Goal: Task Accomplishment & Management: Use online tool/utility

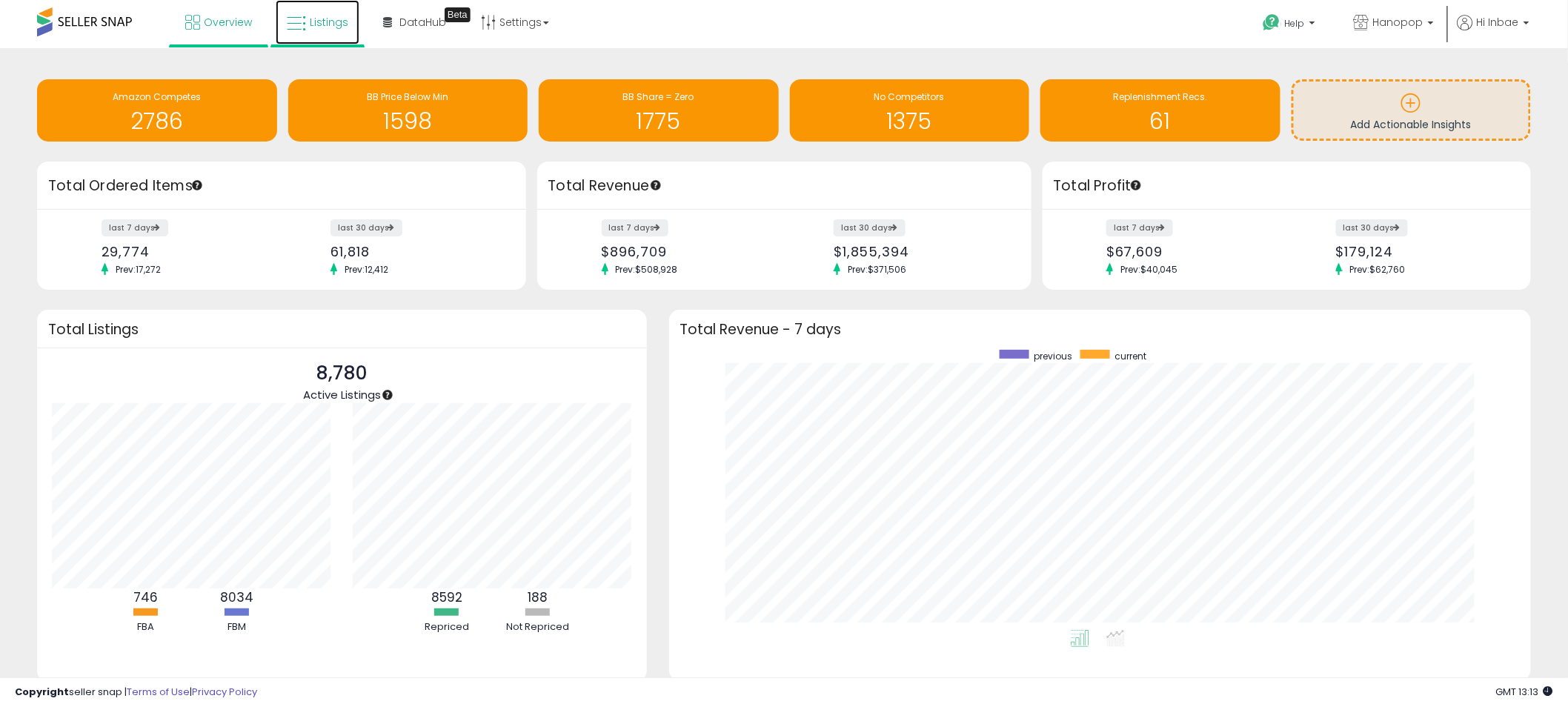
click at [332, 16] on span "Listings" at bounding box center [329, 23] width 38 height 15
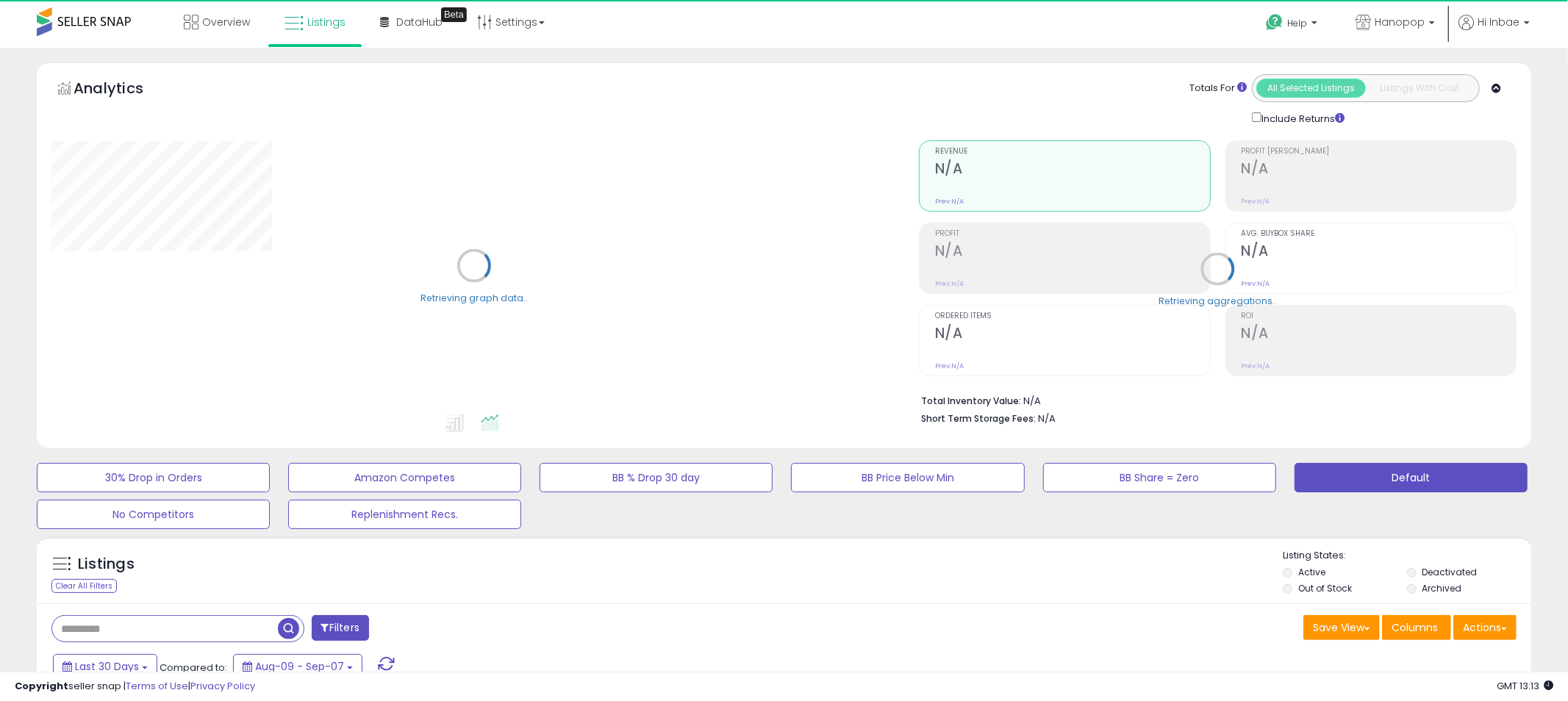
type input "****"
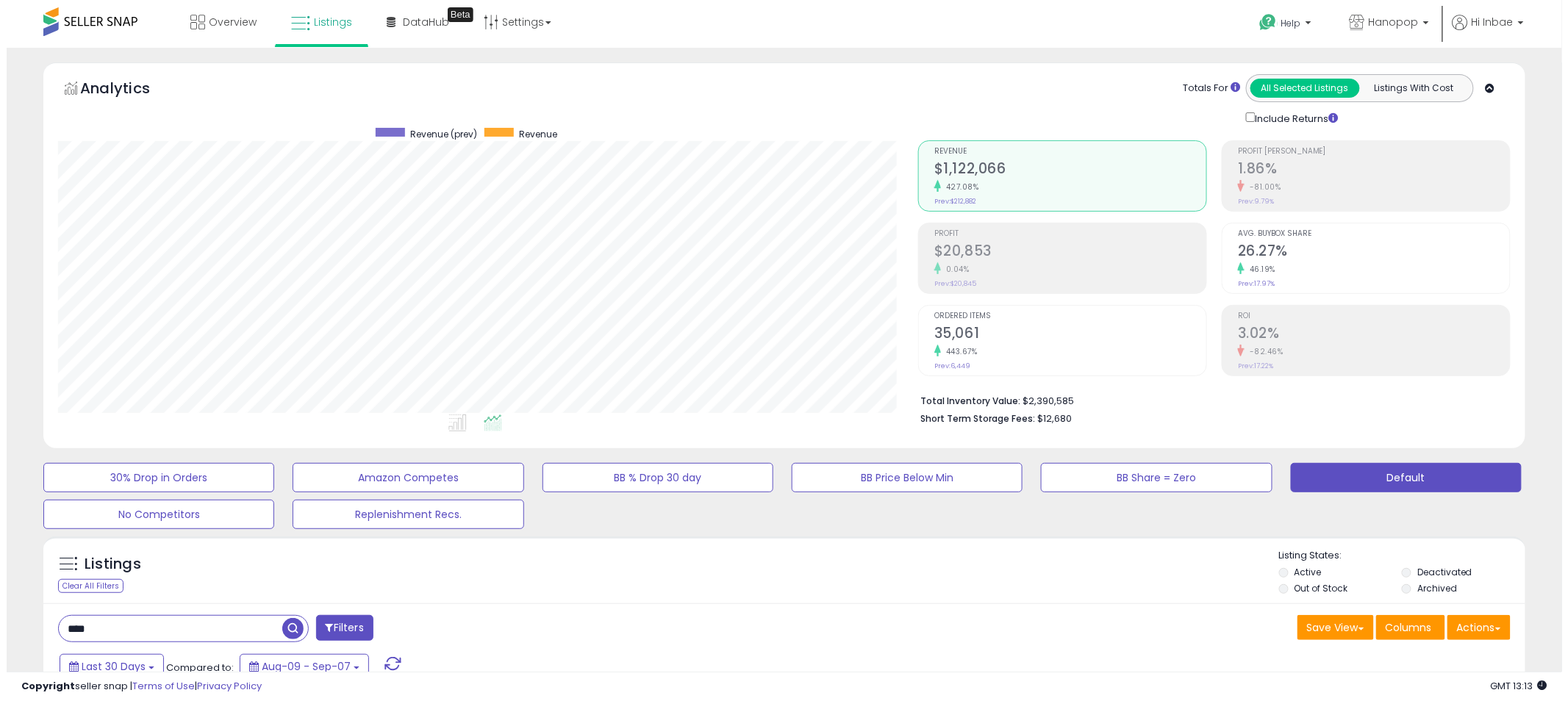
scroll to position [302, 860]
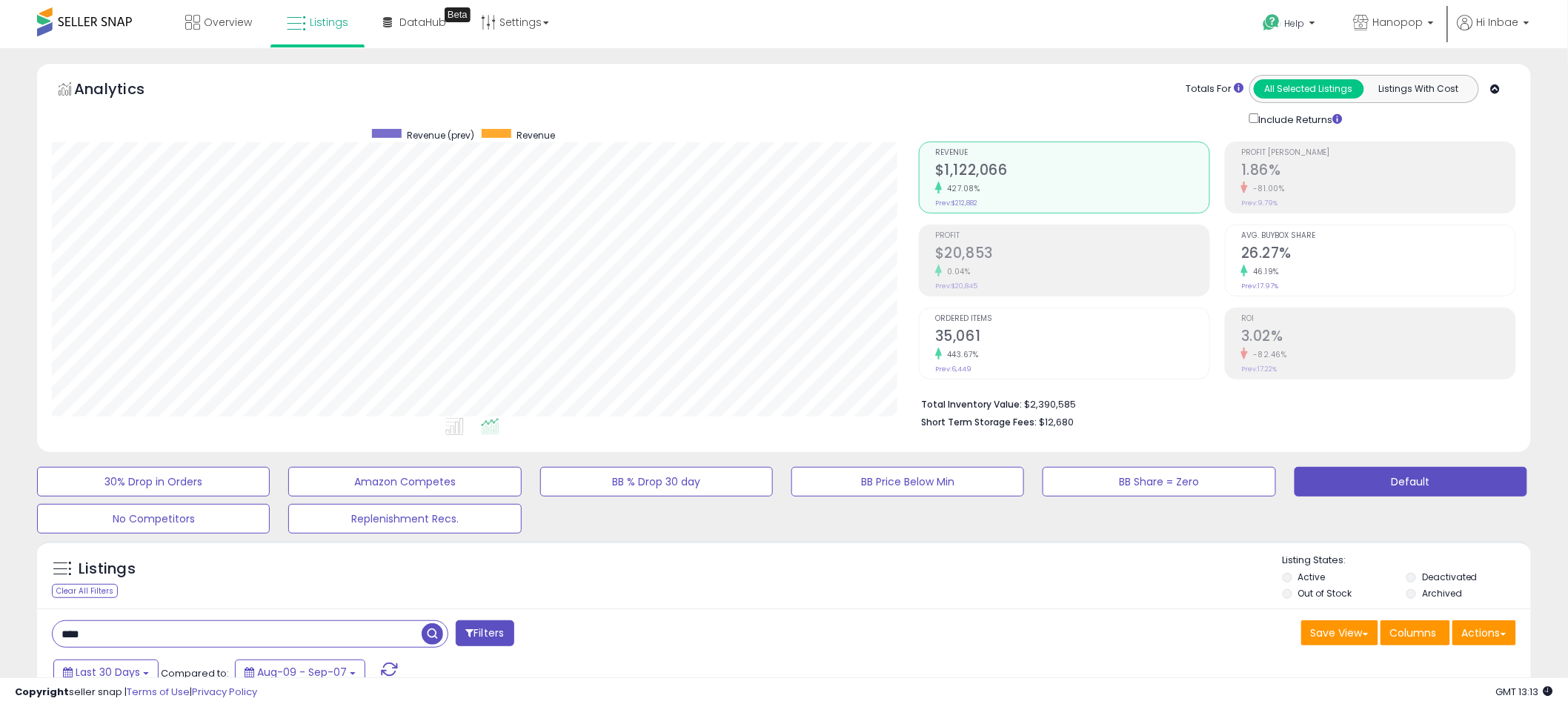
drag, startPoint x: 137, startPoint y: 630, endPoint x: 3, endPoint y: 638, distance: 134.2
click at [435, 638] on span "button" at bounding box center [432, 634] width 22 height 22
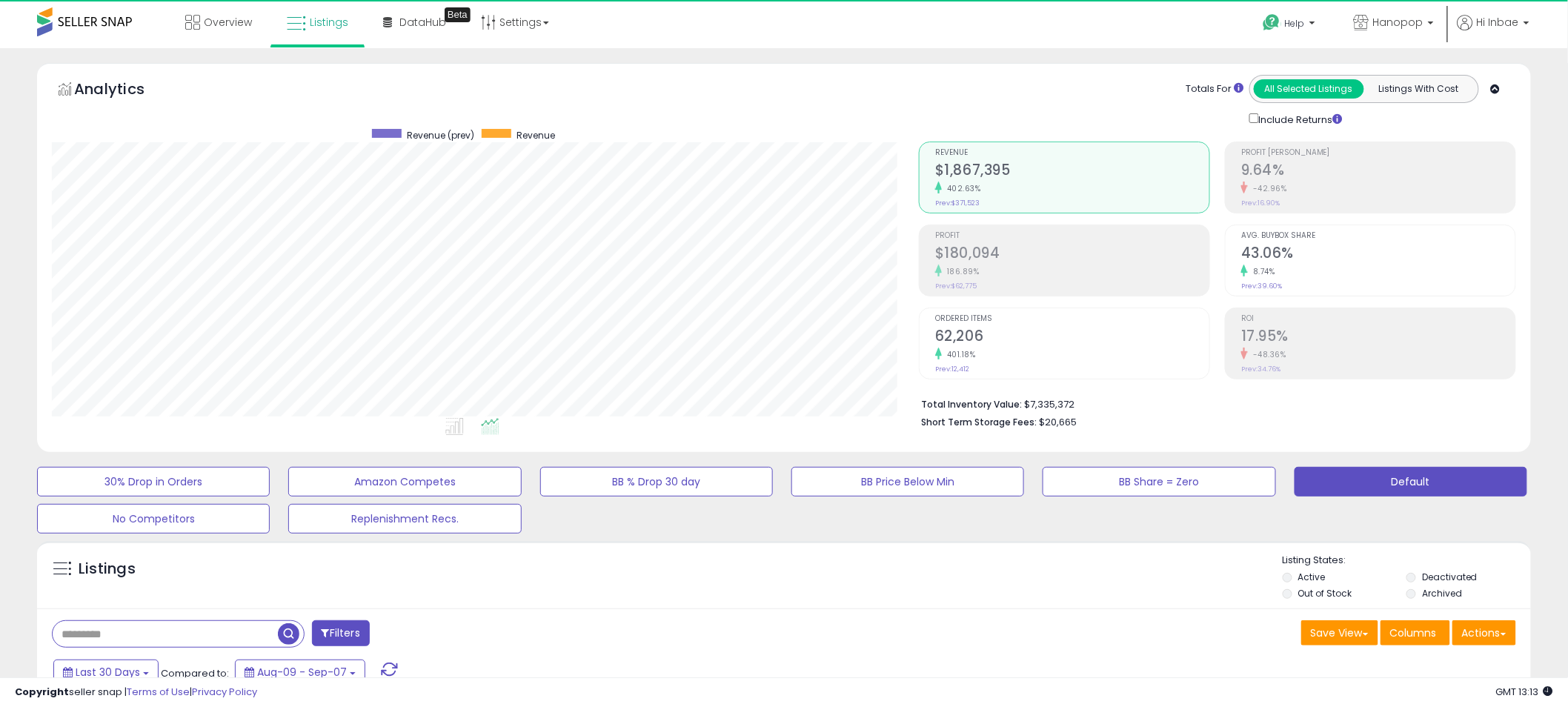
scroll to position [304, 868]
